Goal: Information Seeking & Learning: Compare options

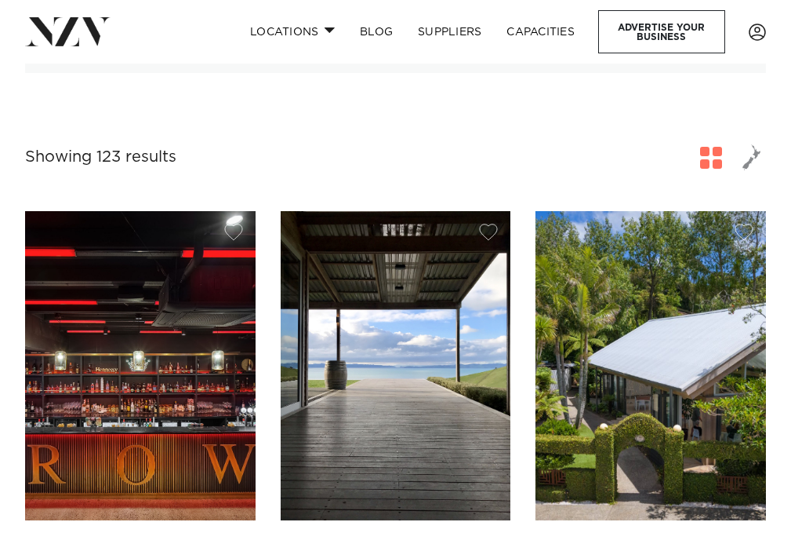
scroll to position [628, 0]
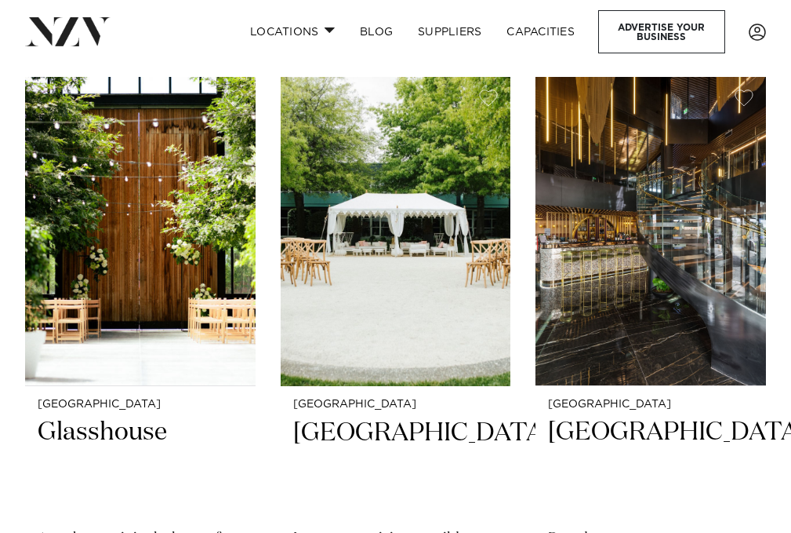
scroll to position [3263, 0]
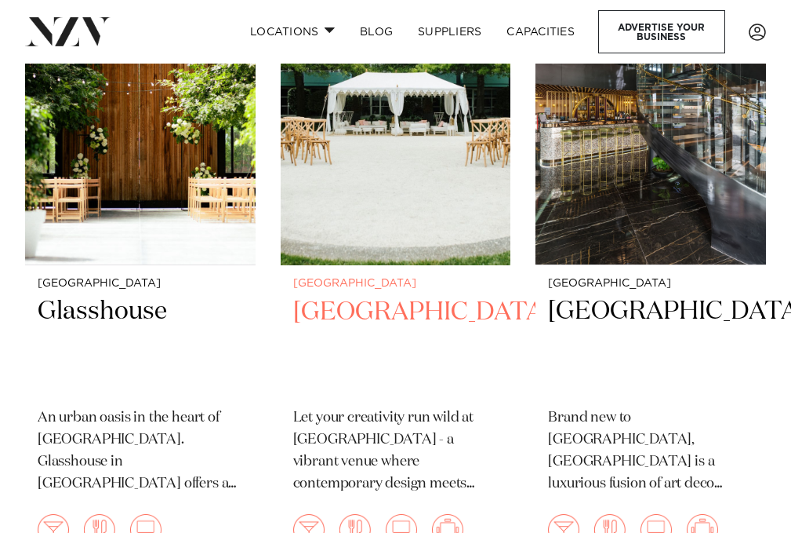
scroll to position [3420, 0]
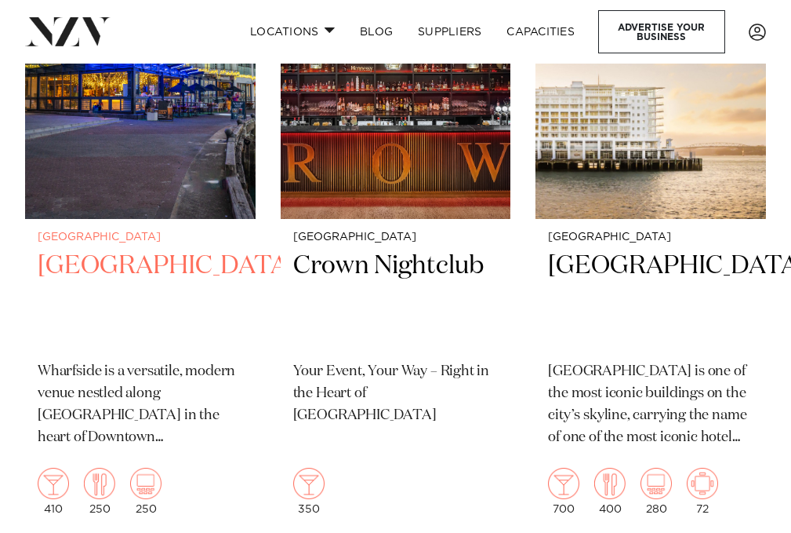
scroll to position [4047, 0]
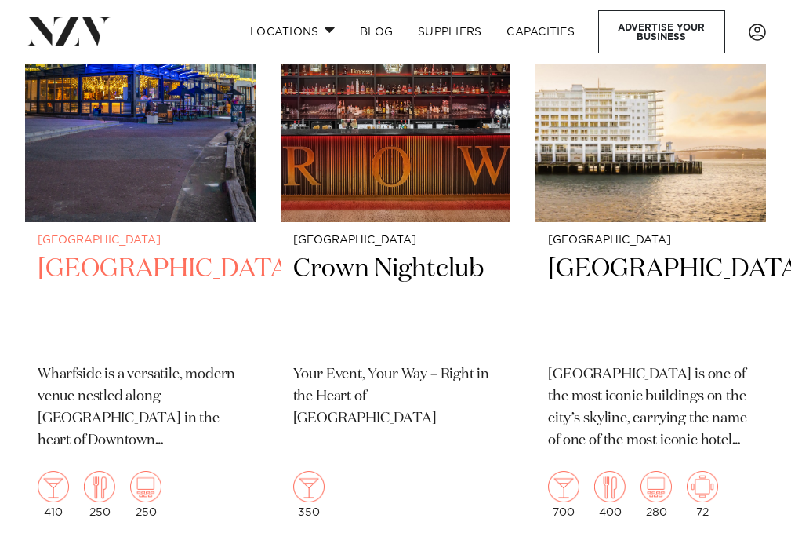
click at [168, 145] on img at bounding box center [140, 67] width 231 height 309
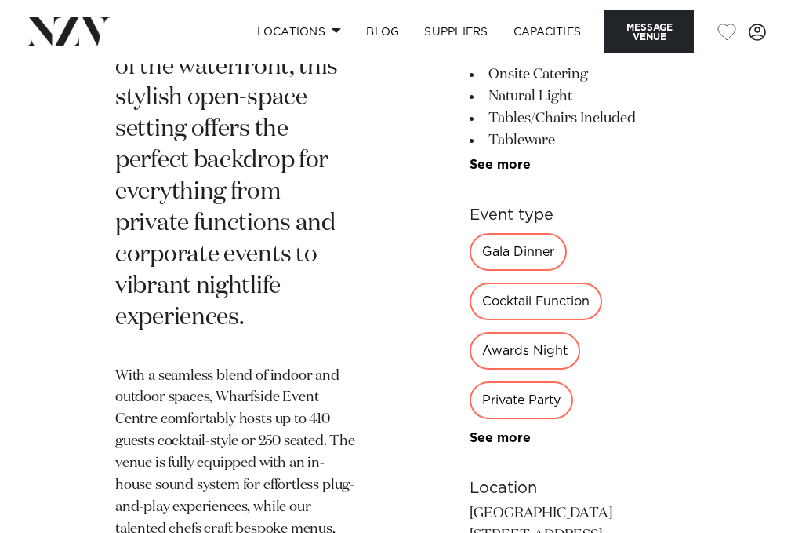
scroll to position [941, 0]
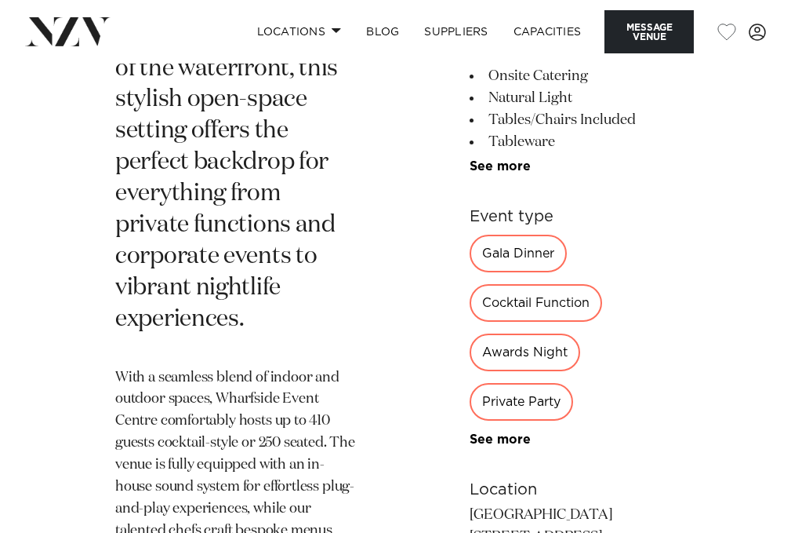
click at [499, 235] on div "Gala Dinner" at bounding box center [518, 254] width 97 height 38
click at [505, 284] on div "Cocktail Function" at bounding box center [536, 303] width 133 height 38
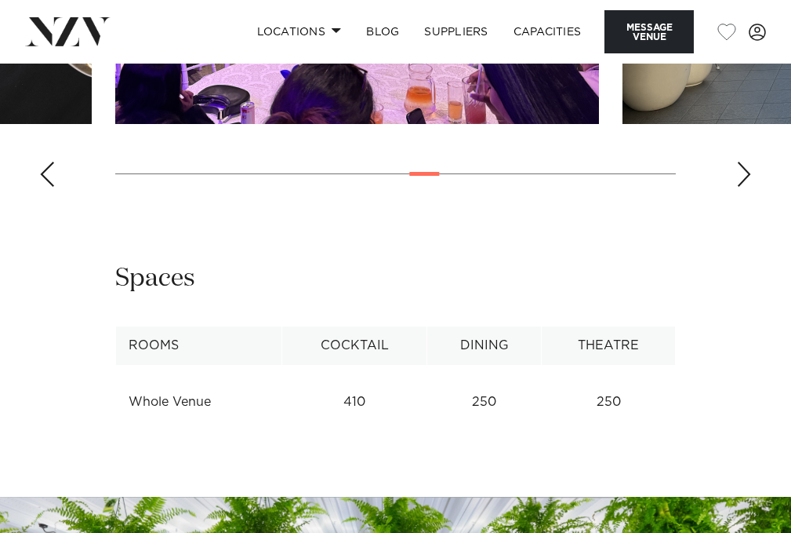
scroll to position [2039, 0]
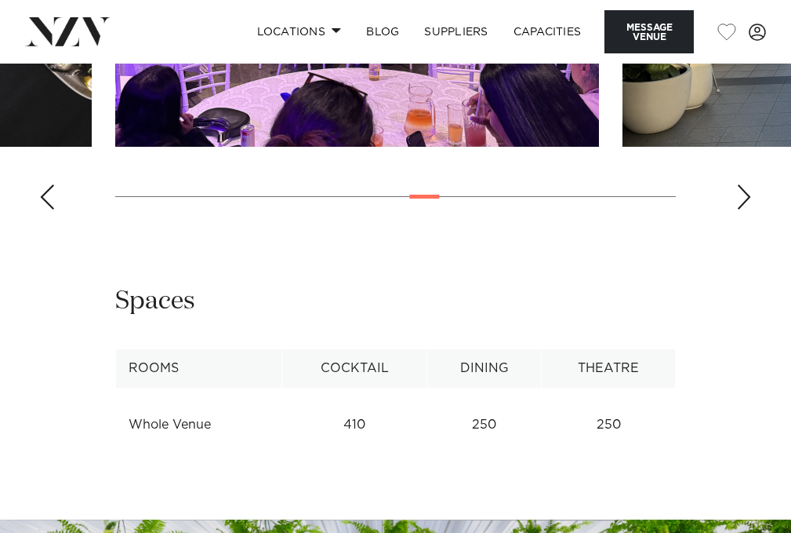
click at [359, 406] on td "410" at bounding box center [354, 425] width 145 height 38
click at [13, 339] on div "**********" at bounding box center [395, 371] width 791 height 172
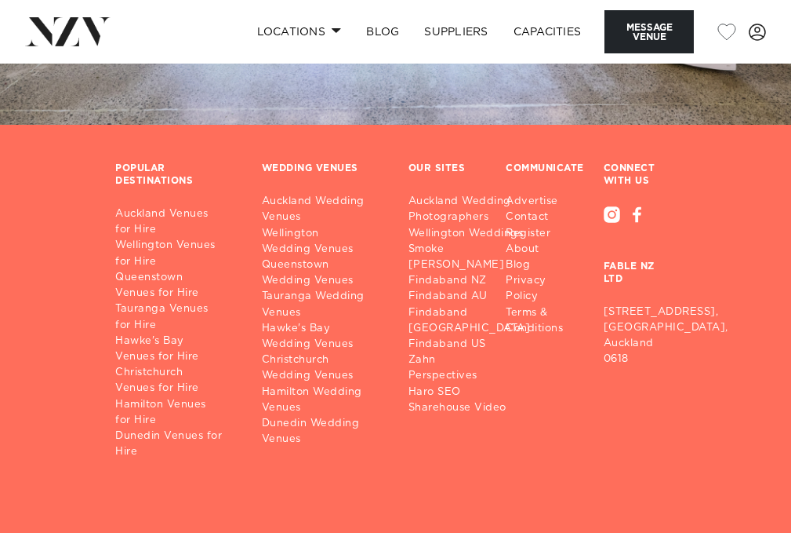
scroll to position [2931, 0]
